Goal: Navigation & Orientation: Find specific page/section

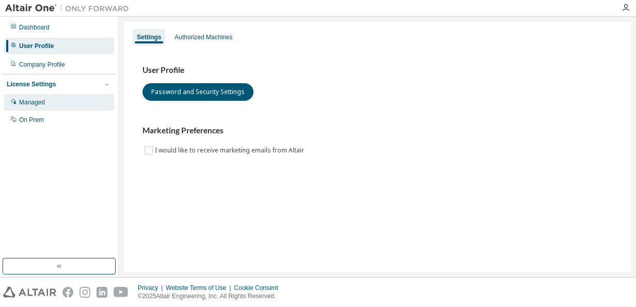
click at [97, 109] on div "Managed" at bounding box center [59, 102] width 110 height 17
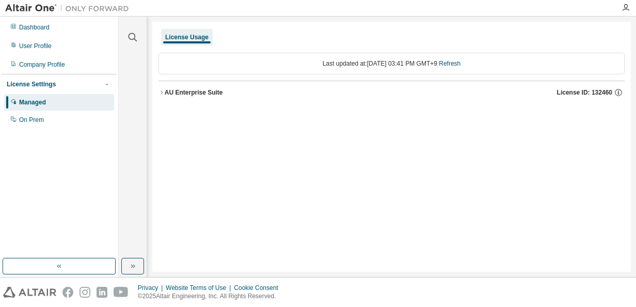
click at [198, 95] on div "AU Enterprise Suite" at bounding box center [194, 92] width 58 height 8
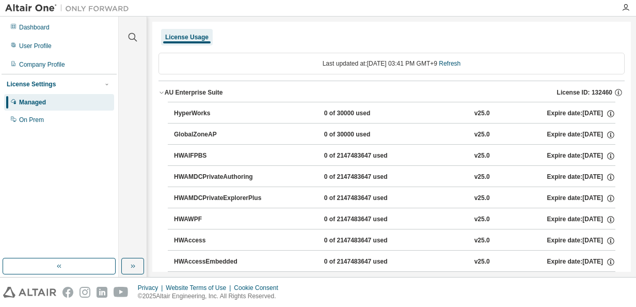
click at [167, 93] on div "AU Enterprise Suite" at bounding box center [194, 92] width 58 height 8
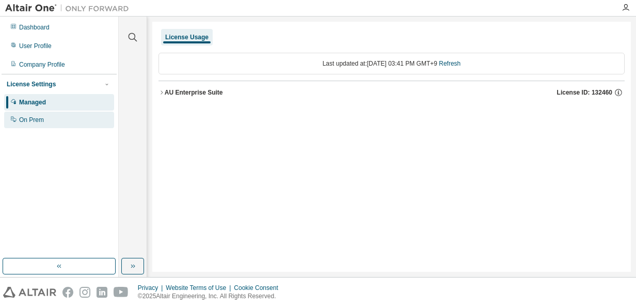
click at [77, 117] on div "On Prem" at bounding box center [59, 119] width 110 height 17
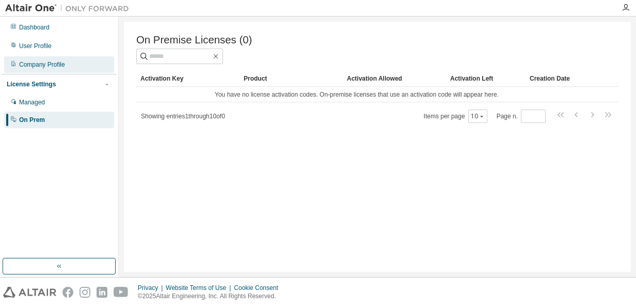
click at [20, 58] on div "Company Profile" at bounding box center [59, 64] width 110 height 17
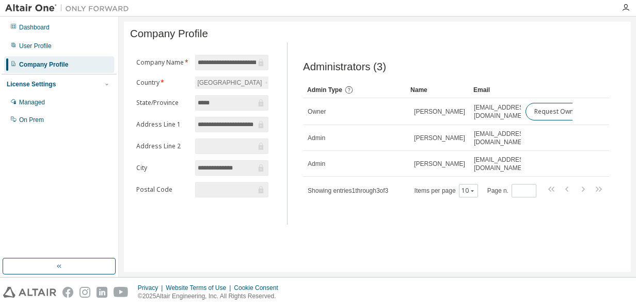
scroll to position [0, 13]
click at [511, 219] on div "Administrators (3) Clear Load Save Save As Field Operator Value Select filter S…" at bounding box center [456, 137] width 331 height 176
click at [46, 49] on div "User Profile" at bounding box center [35, 46] width 33 height 8
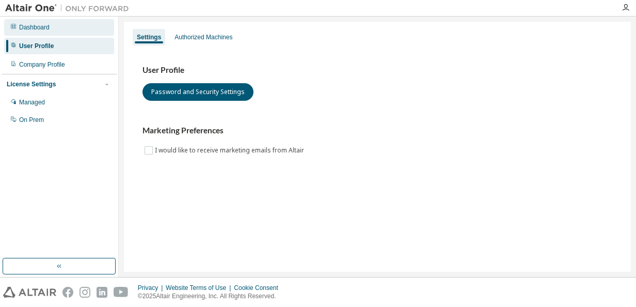
click at [49, 28] on div "Dashboard" at bounding box center [59, 27] width 110 height 17
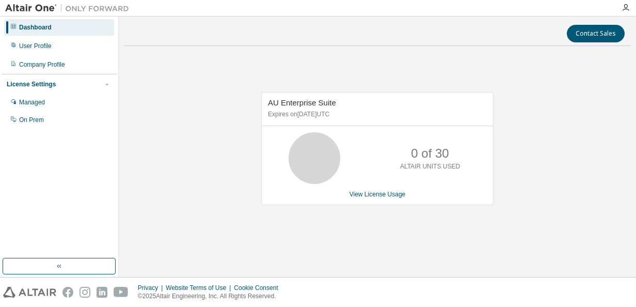
click at [307, 165] on icon at bounding box center [314, 158] width 26 height 26
click at [365, 196] on link "View License Usage" at bounding box center [377, 193] width 56 height 7
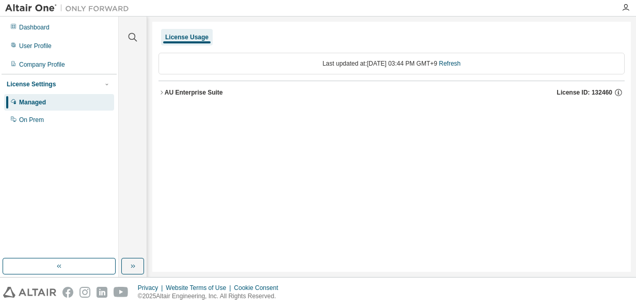
click at [58, 55] on div "Dashboard User Profile Company Profile License Settings Managed On Prem" at bounding box center [59, 73] width 115 height 111
click at [54, 50] on div "User Profile" at bounding box center [59, 46] width 110 height 17
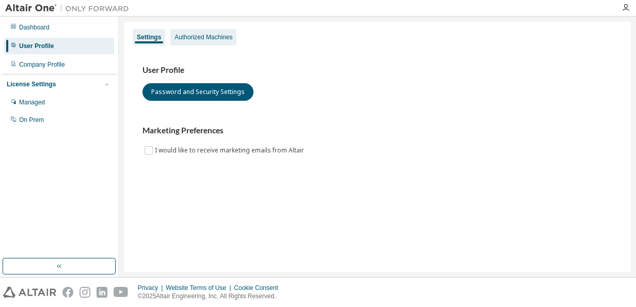
click at [205, 35] on div "Authorized Machines" at bounding box center [203, 37] width 58 height 8
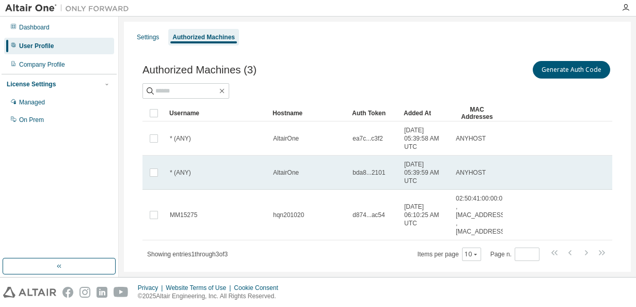
scroll to position [22, 0]
